Goal: Task Accomplishment & Management: Manage account settings

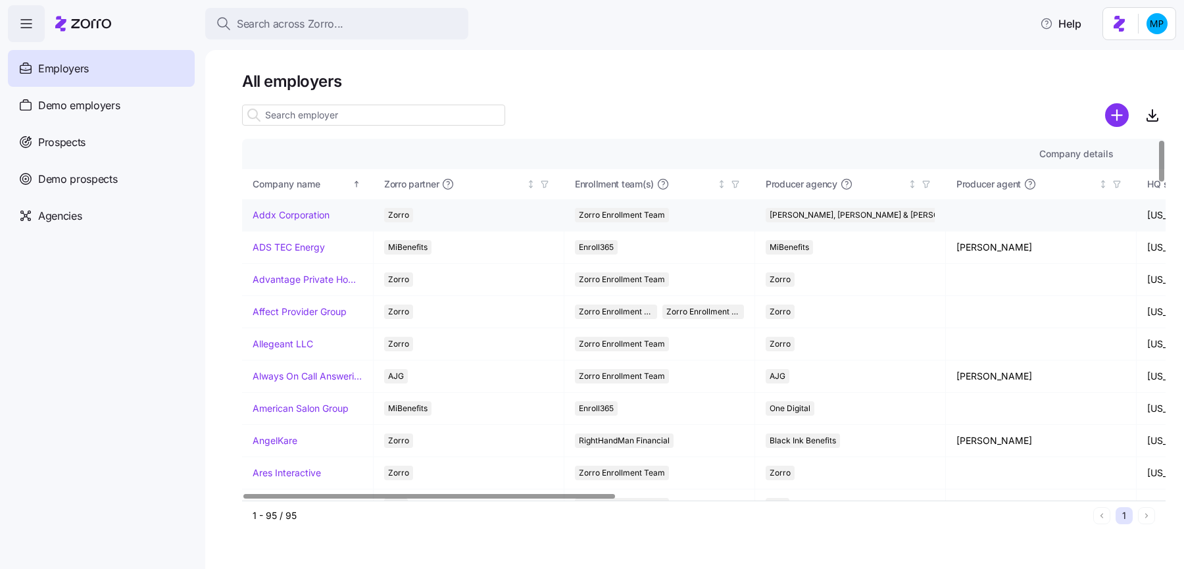
click at [292, 212] on link "Addx Corporation" at bounding box center [291, 215] width 77 height 13
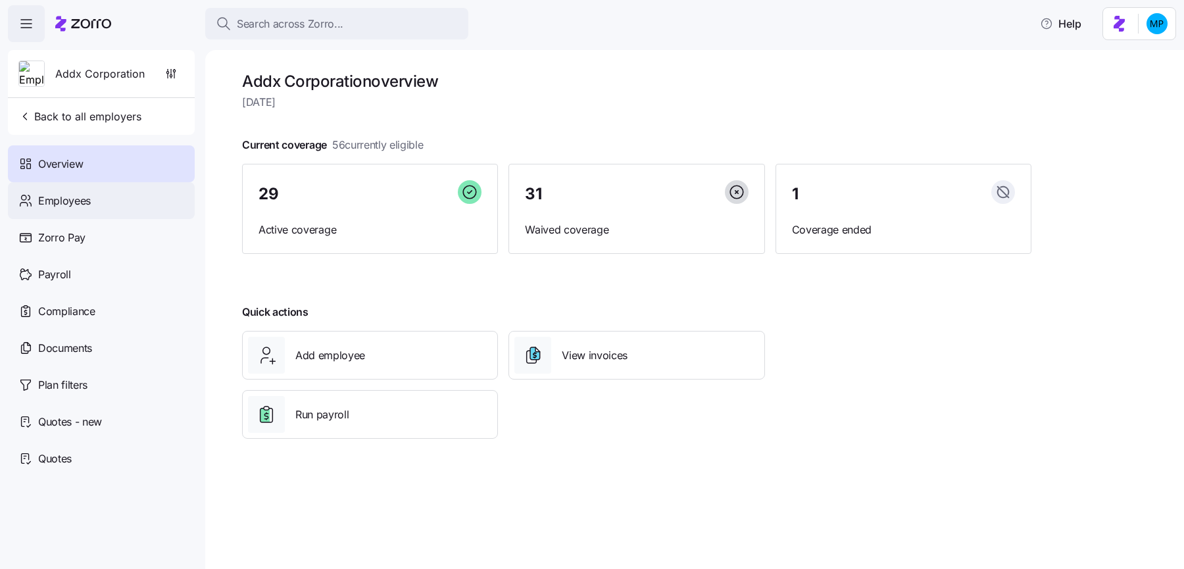
click at [107, 211] on div "Employees" at bounding box center [101, 200] width 187 height 37
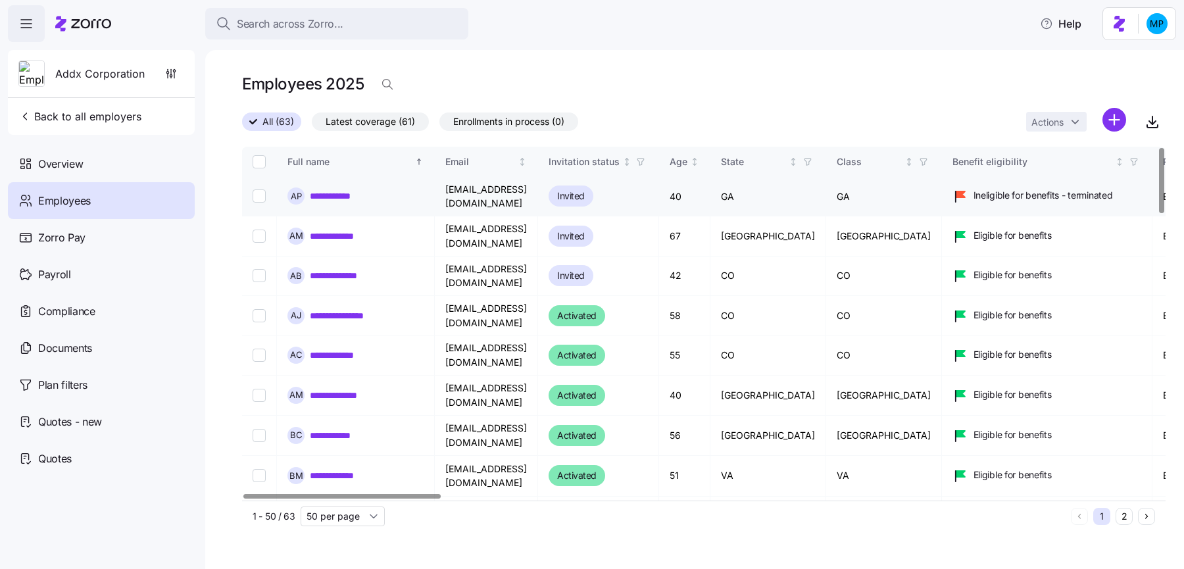
click at [338, 193] on link "**********" at bounding box center [338, 195] width 57 height 13
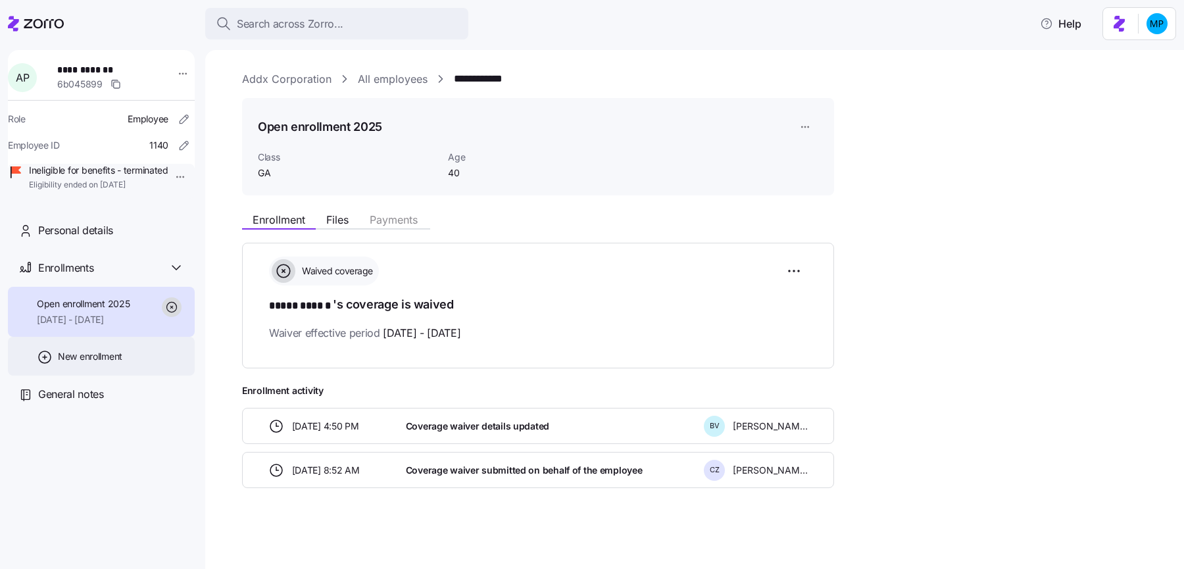
click at [95, 337] on div "Open enrollment 2025 [DATE] - [DATE]" at bounding box center [101, 312] width 187 height 51
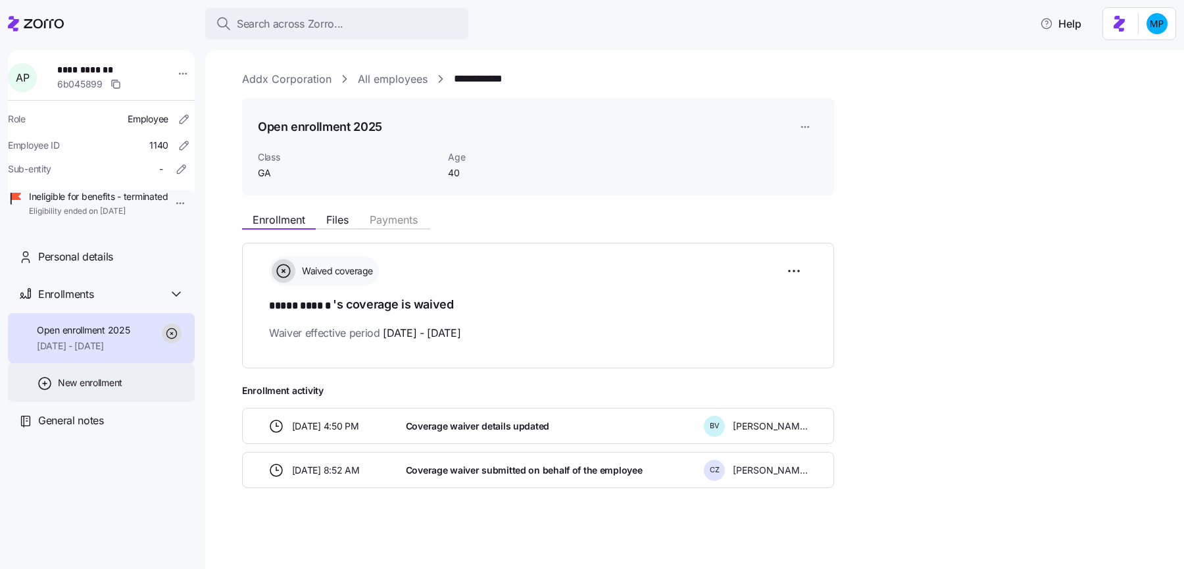
click at [99, 402] on div "New enrollment" at bounding box center [101, 382] width 187 height 39
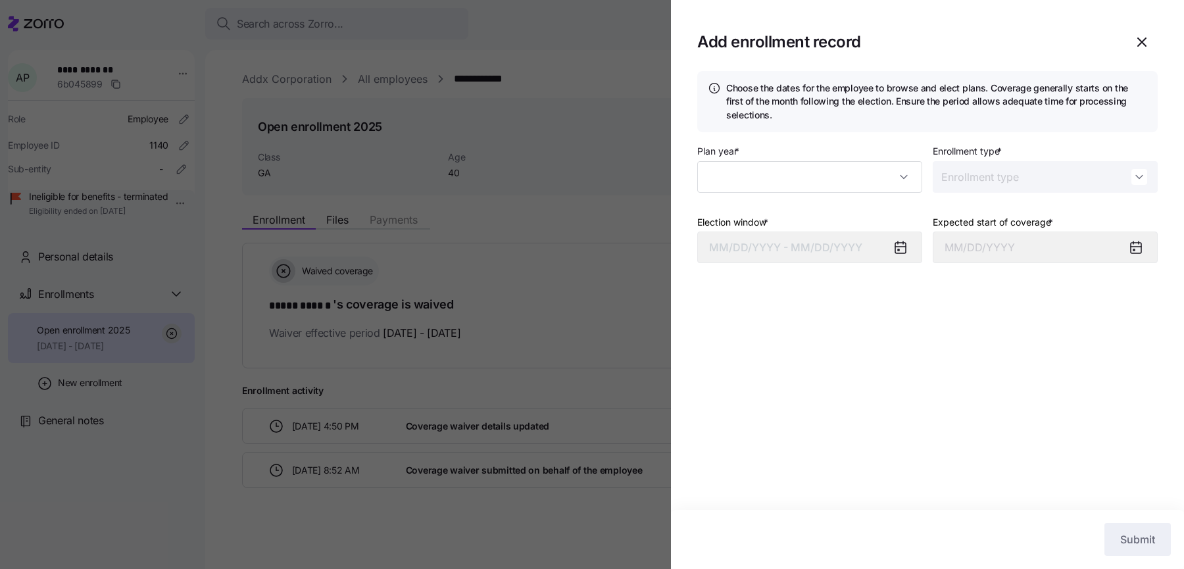
type input "2025"
type input "Special"
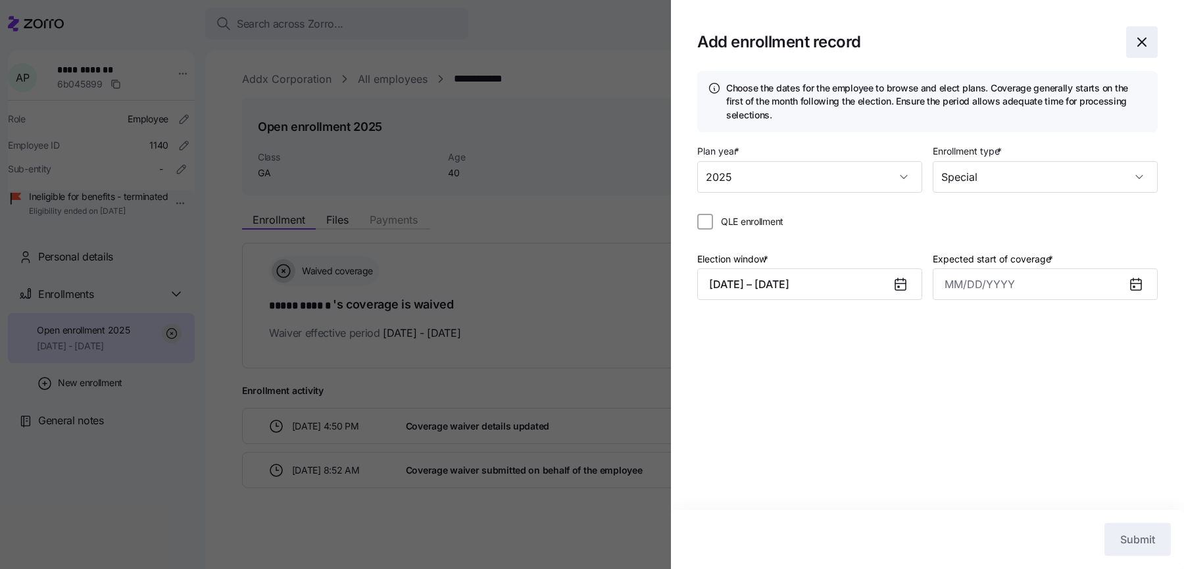
click at [1151, 48] on span "button" at bounding box center [1142, 42] width 30 height 30
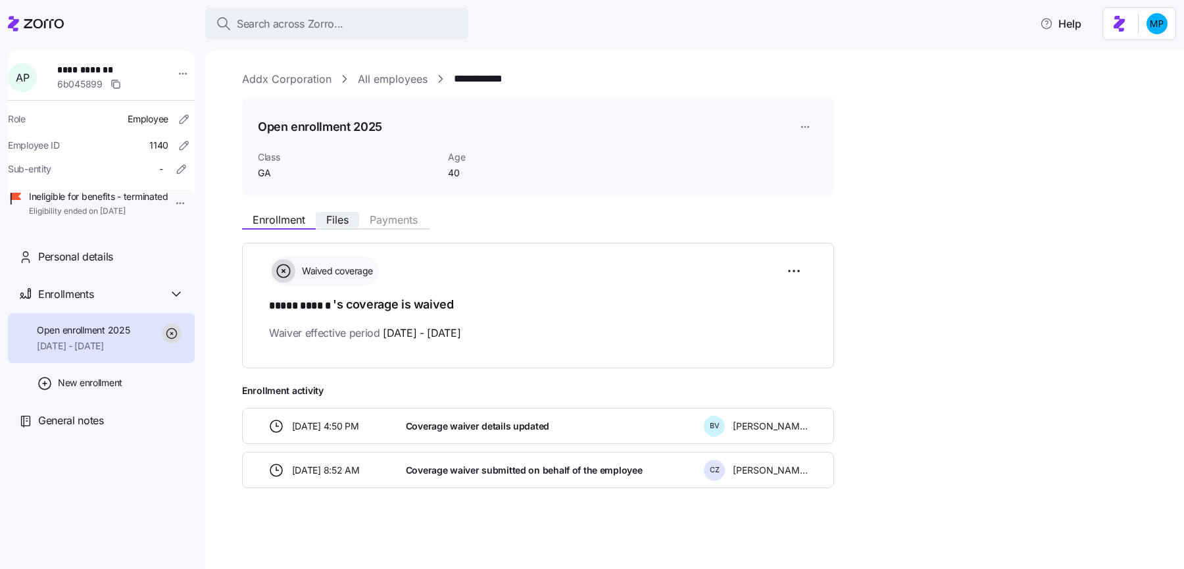
click at [323, 221] on button "Files" at bounding box center [337, 220] width 43 height 16
